Goal: Transaction & Acquisition: Book appointment/travel/reservation

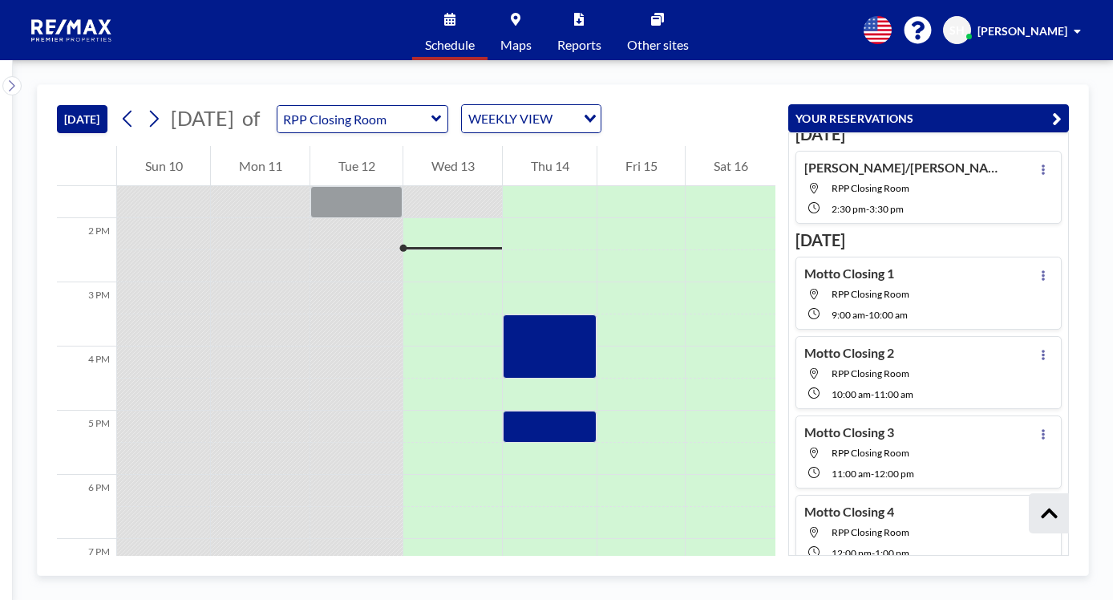
scroll to position [139, 0]
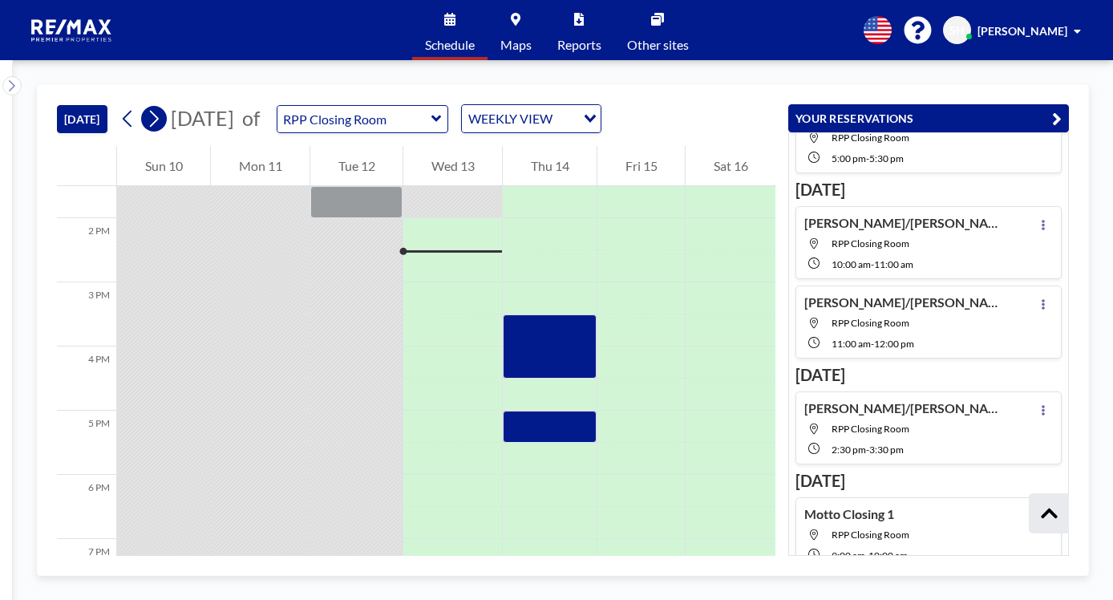
click at [160, 123] on icon at bounding box center [153, 119] width 15 height 24
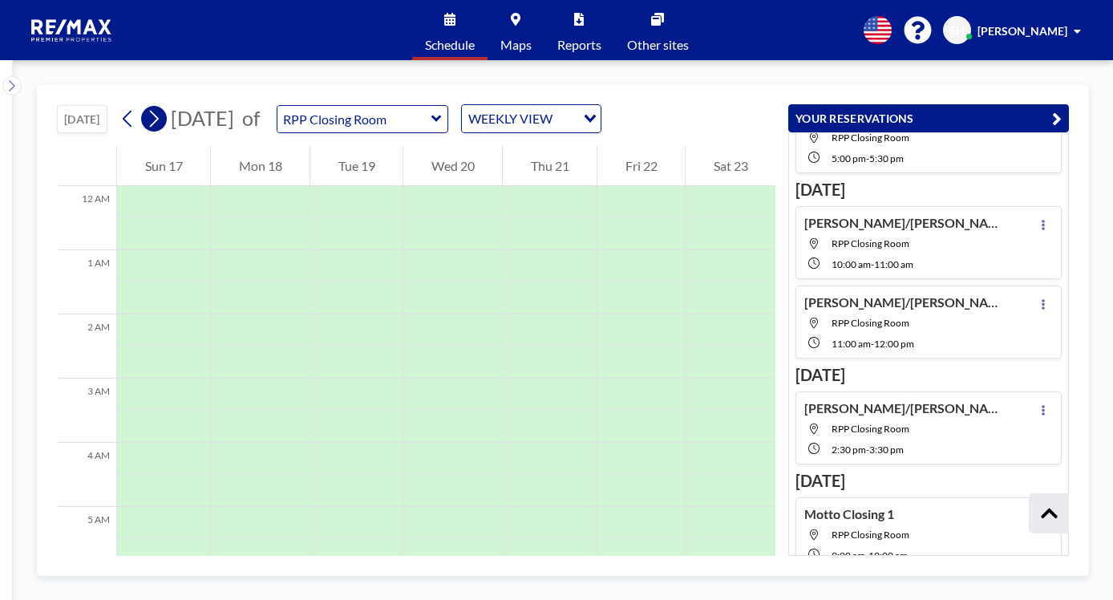
scroll to position [481, 0]
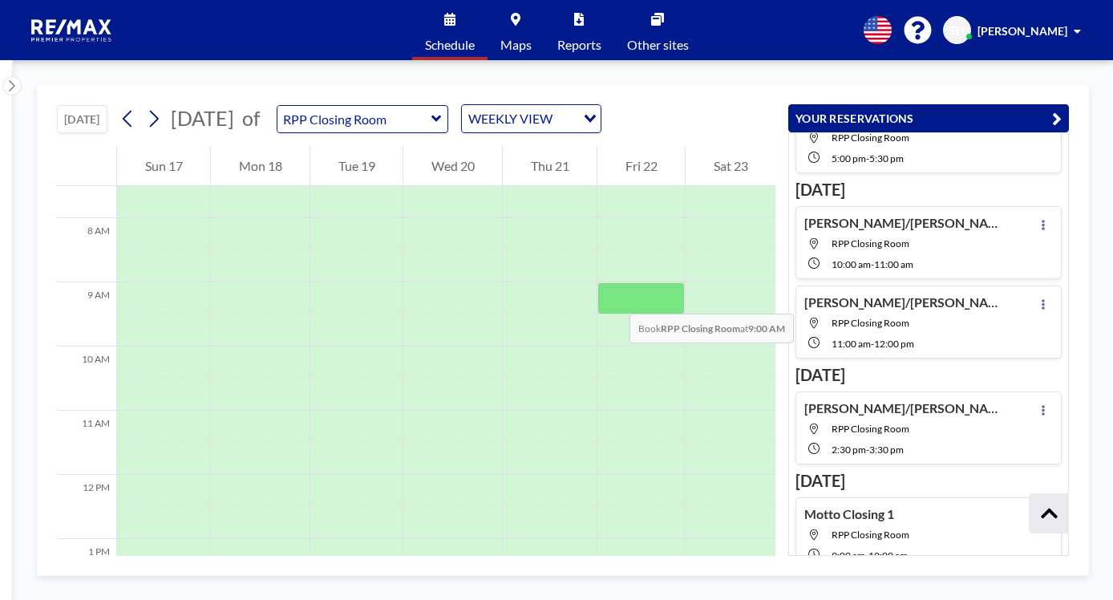
click at [613, 297] on div at bounding box center [640, 298] width 87 height 32
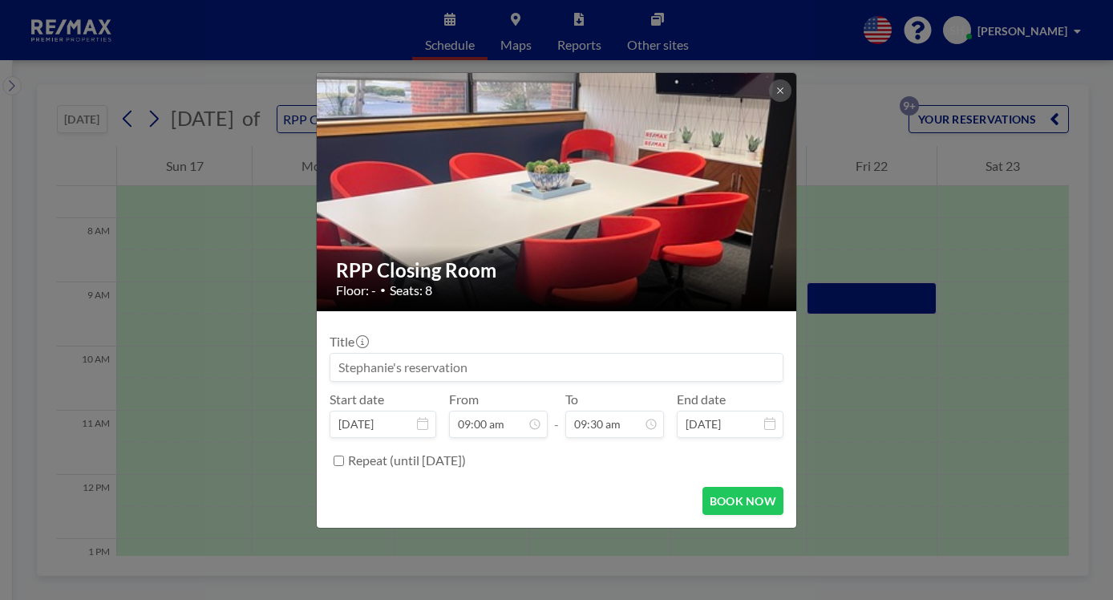
click at [455, 371] on input at bounding box center [556, 367] width 452 height 27
click at [553, 366] on input at bounding box center [556, 367] width 452 height 27
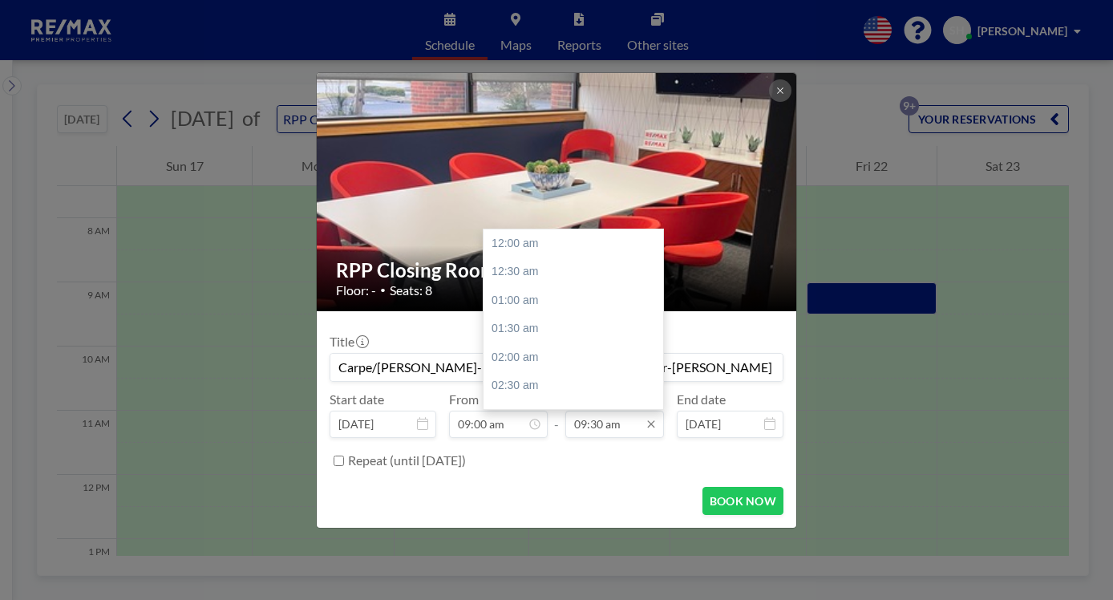
scroll to position [542, 0]
click at [599, 421] on input "09:30 am" at bounding box center [614, 424] width 99 height 27
click at [522, 265] on div "10:00 am" at bounding box center [577, 271] width 188 height 29
type input "Carpe/[PERSON_NAME]-12703 [GEOGRAPHIC_DATA] Dr-[PERSON_NAME]"
type input "10:00 am"
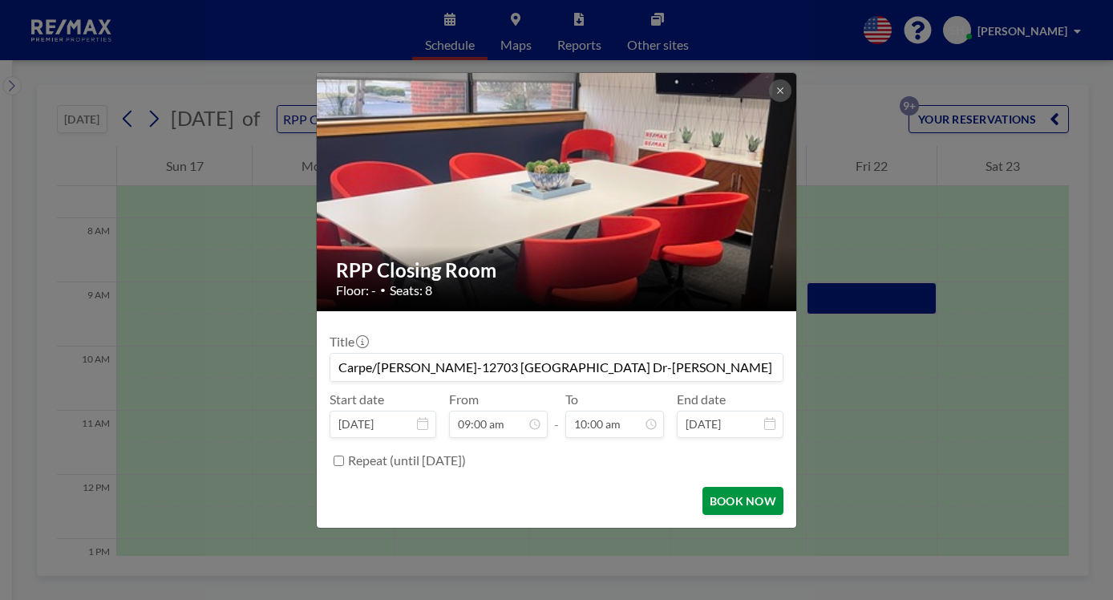
click at [738, 495] on button "BOOK NOW" at bounding box center [742, 501] width 81 height 28
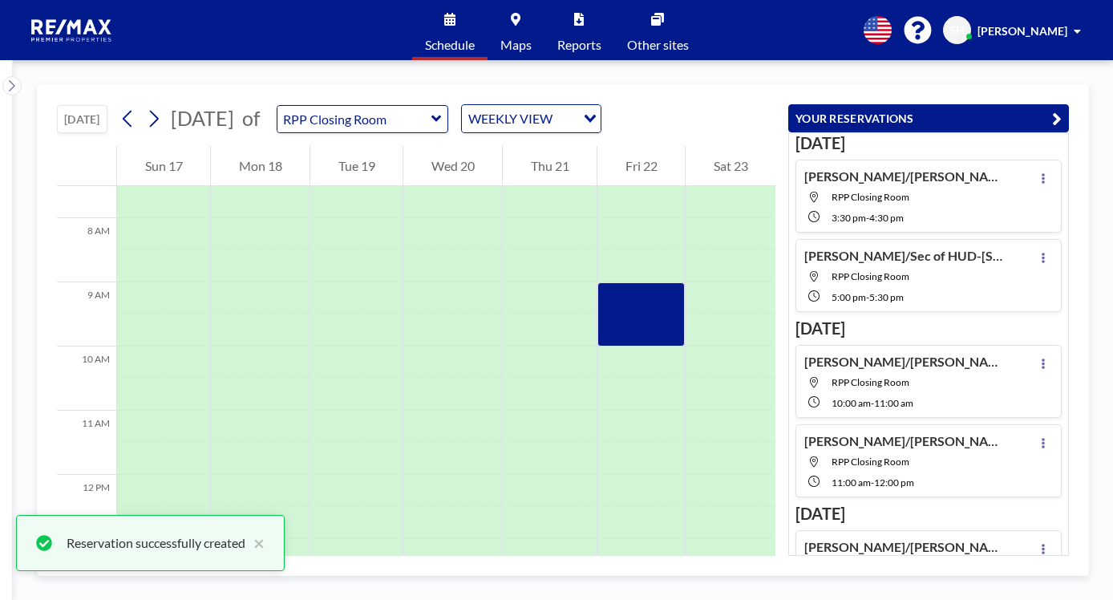
scroll to position [329, 0]
